Goal: Task Accomplishment & Management: Use online tool/utility

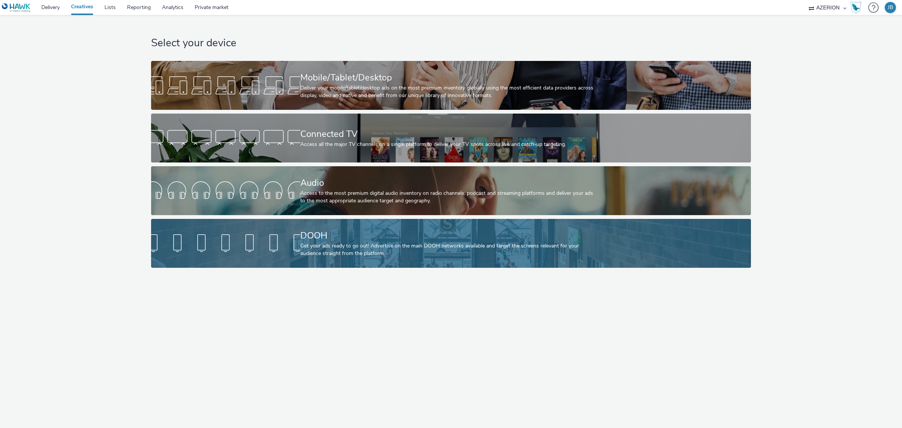
click at [356, 225] on div "DOOH Get your ads ready to go out! Advertise on the main DOOH networks availabl…" at bounding box center [449, 243] width 298 height 49
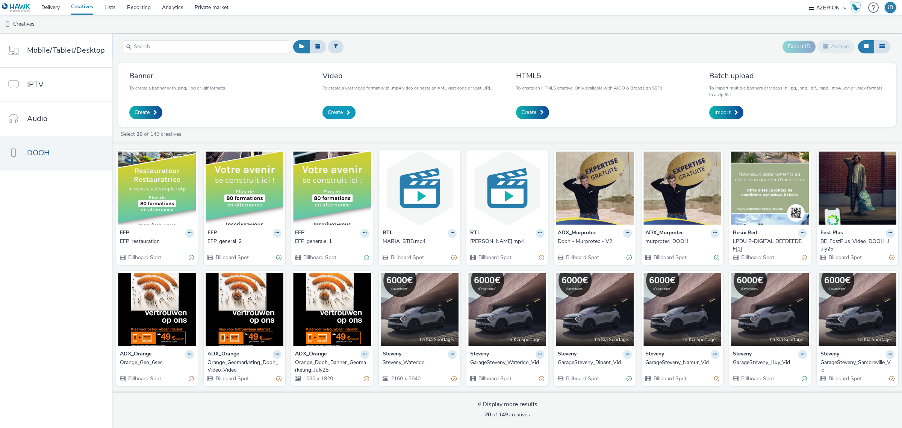
click at [341, 107] on link "Create" at bounding box center [338, 113] width 33 height 14
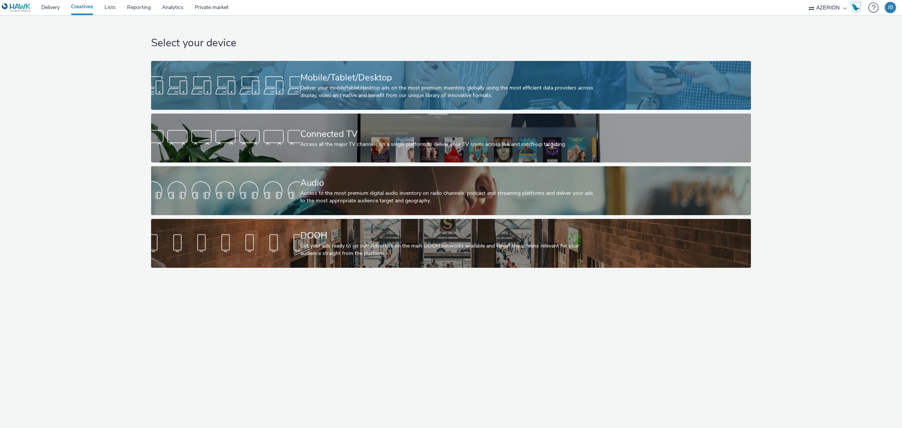
click at [251, 83] on div at bounding box center [225, 85] width 149 height 24
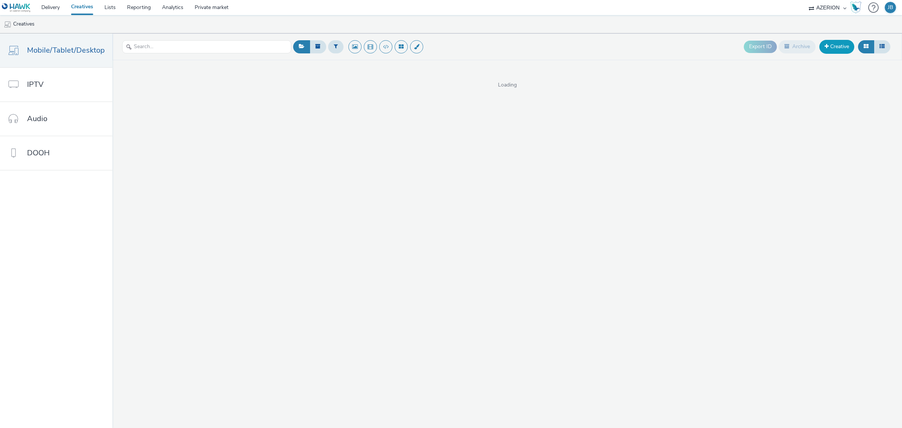
click at [844, 44] on link "Creative" at bounding box center [836, 47] width 35 height 14
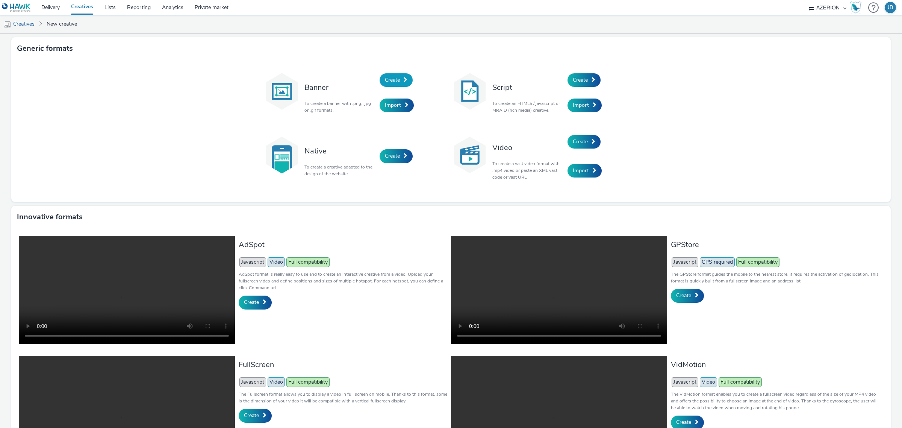
click at [407, 79] on link "Create" at bounding box center [396, 80] width 33 height 14
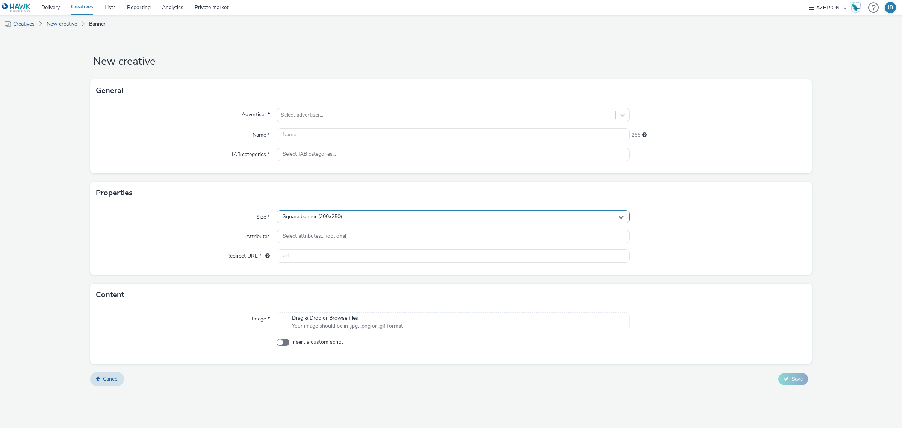
click at [313, 220] on span "Square banner (300x250)" at bounding box center [312, 216] width 59 height 6
click at [316, 226] on input "text" at bounding box center [453, 232] width 352 height 13
type input "m"
type input "3"
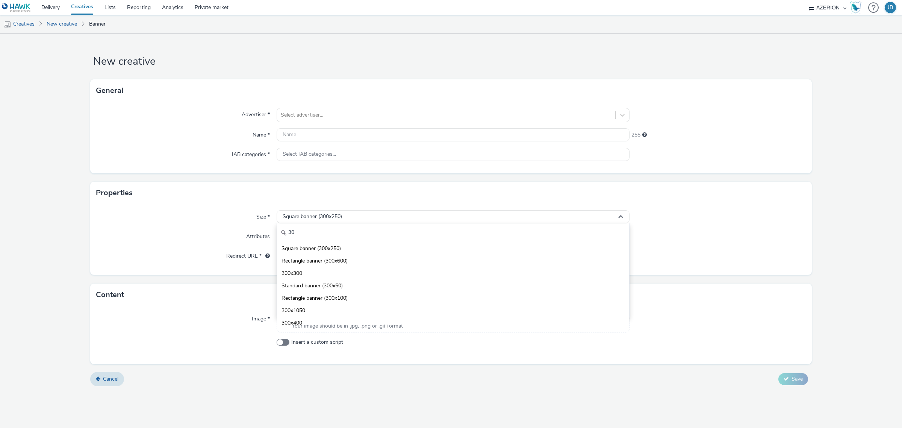
type input "3"
type input "banner"
